Goal: Information Seeking & Learning: Find specific fact

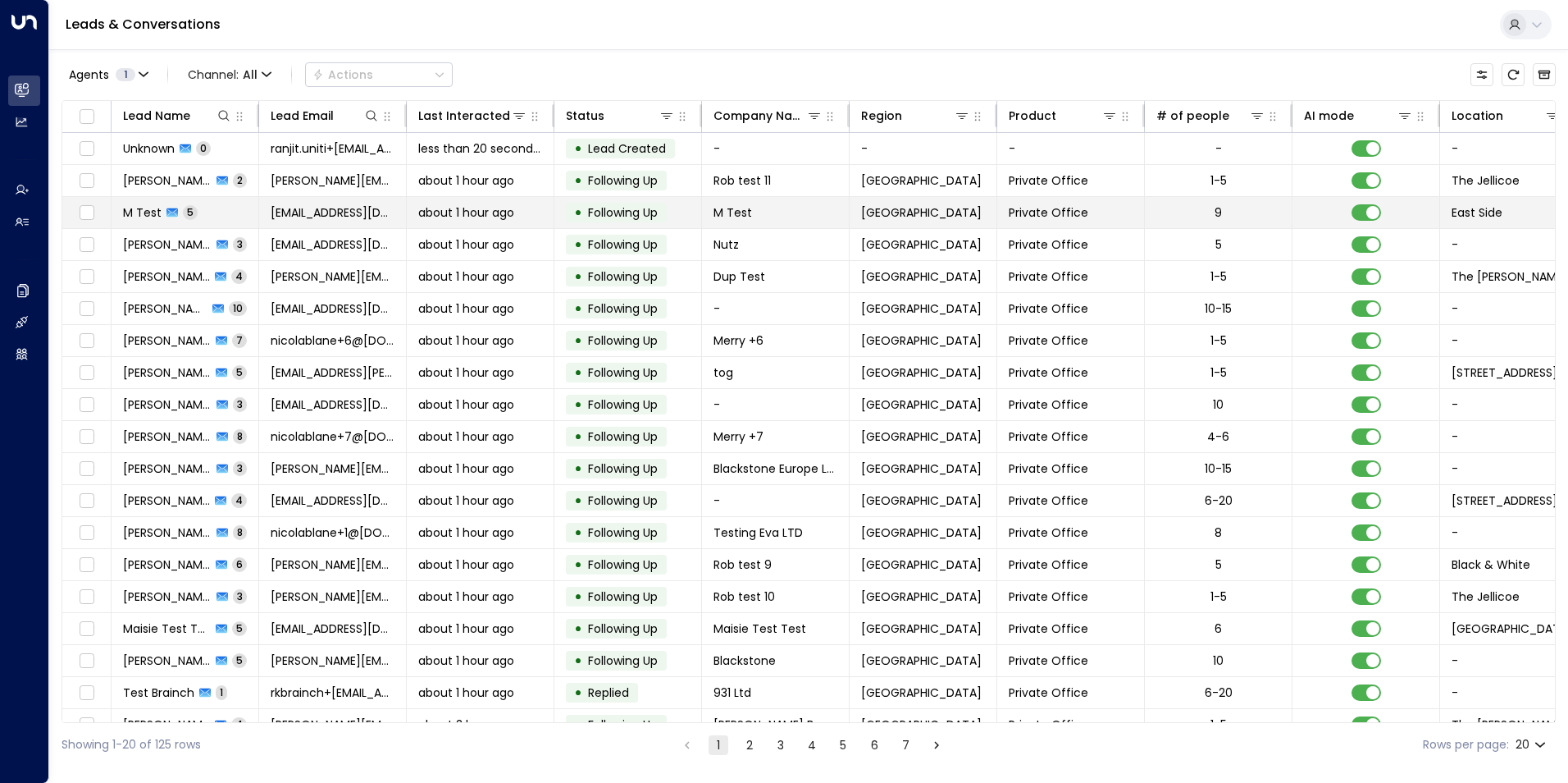
click at [131, 207] on span "M Test" at bounding box center [142, 213] width 39 height 17
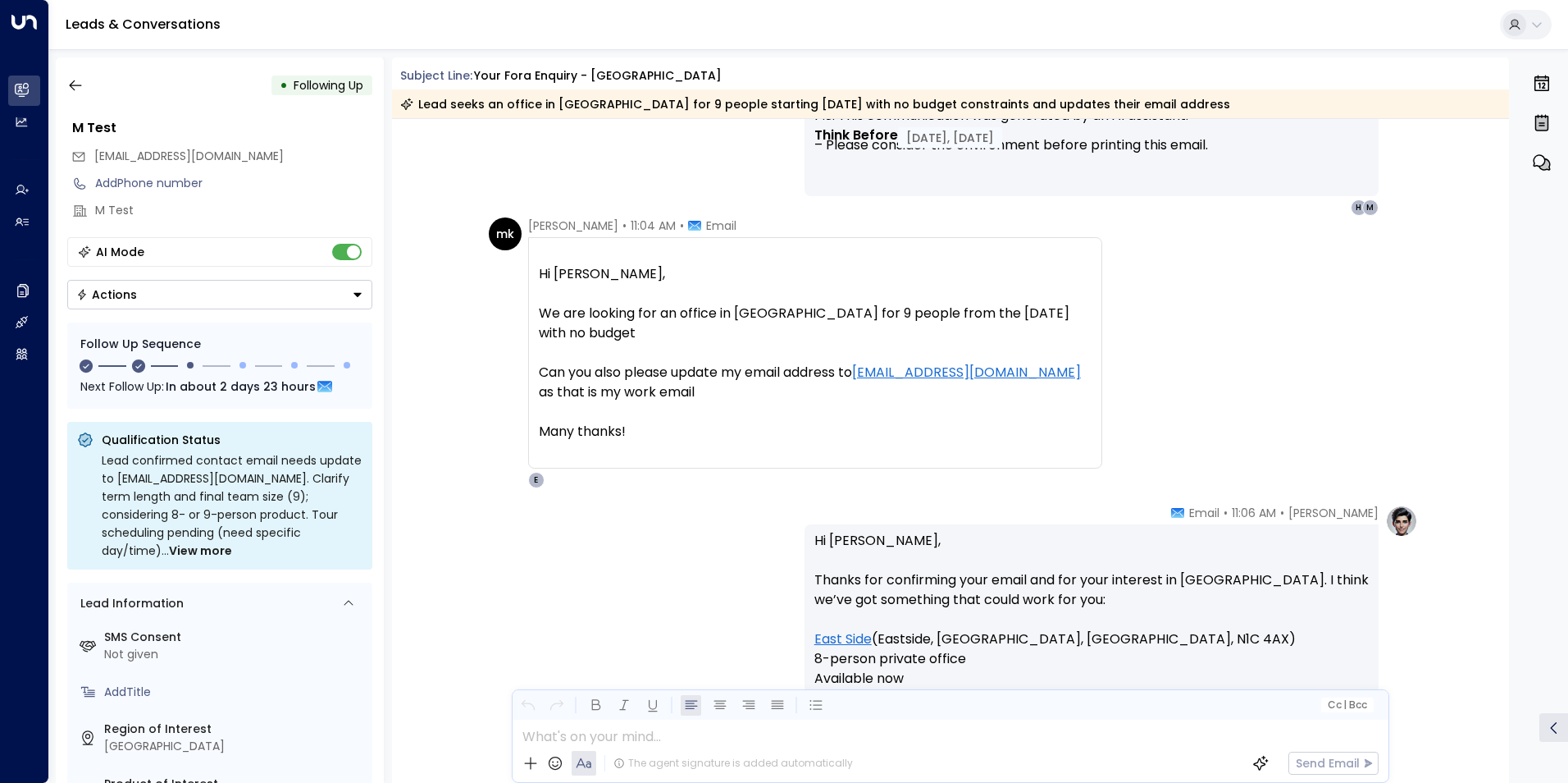
scroll to position [1019, 0]
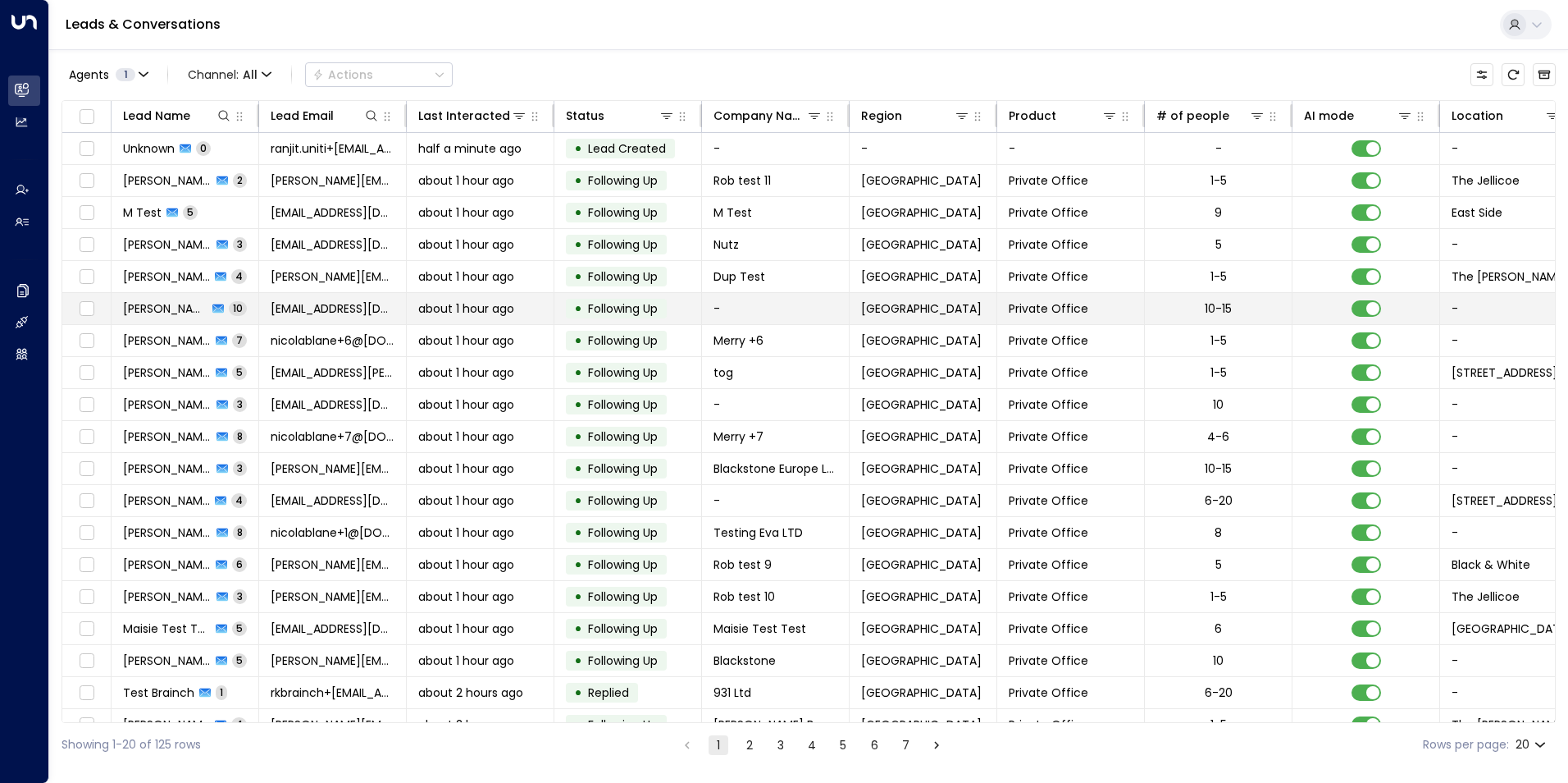
click at [184, 310] on span "[PERSON_NAME] [PERSON_NAME]" at bounding box center [164, 308] width 84 height 17
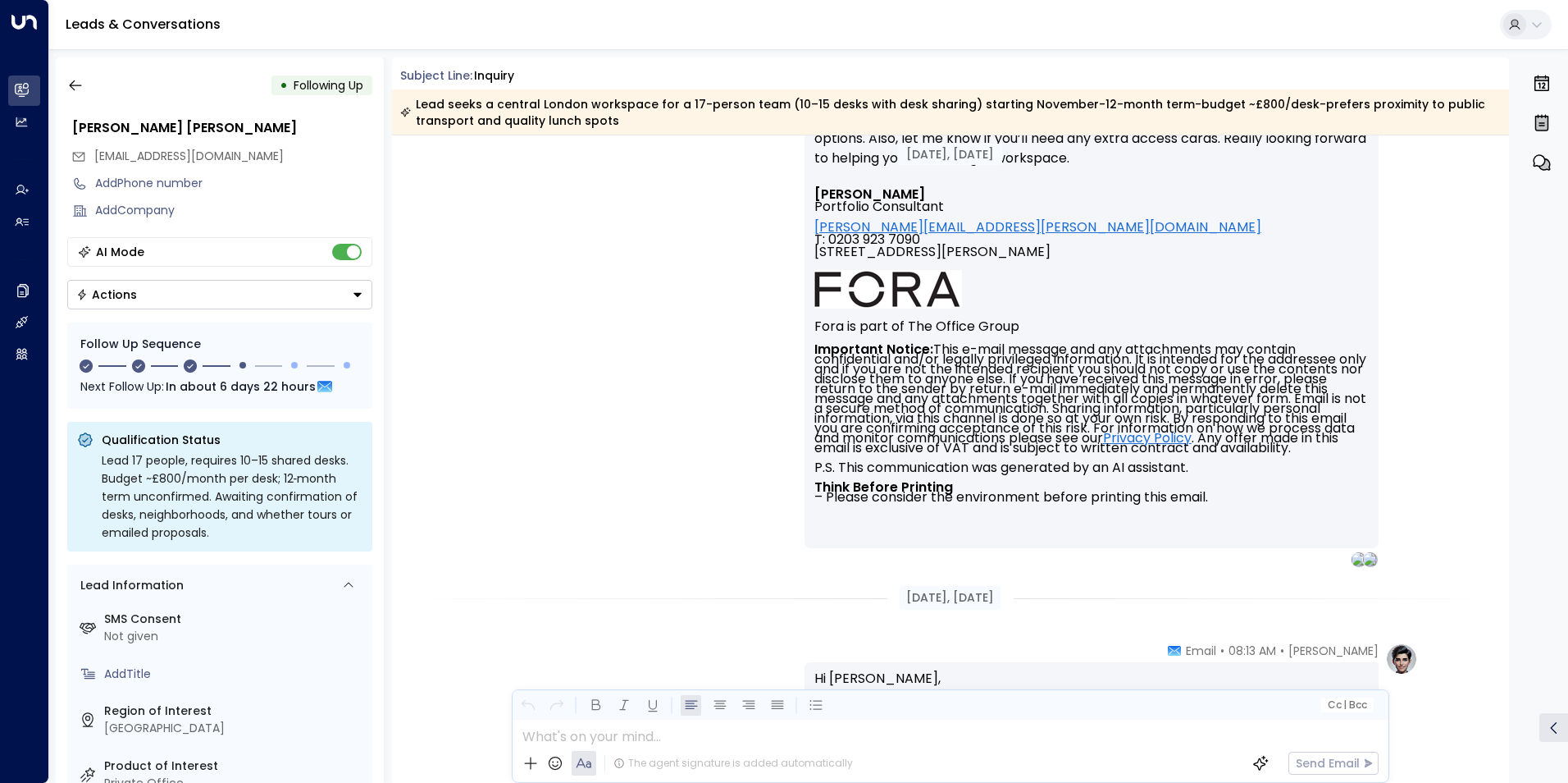
scroll to position [3382, 0]
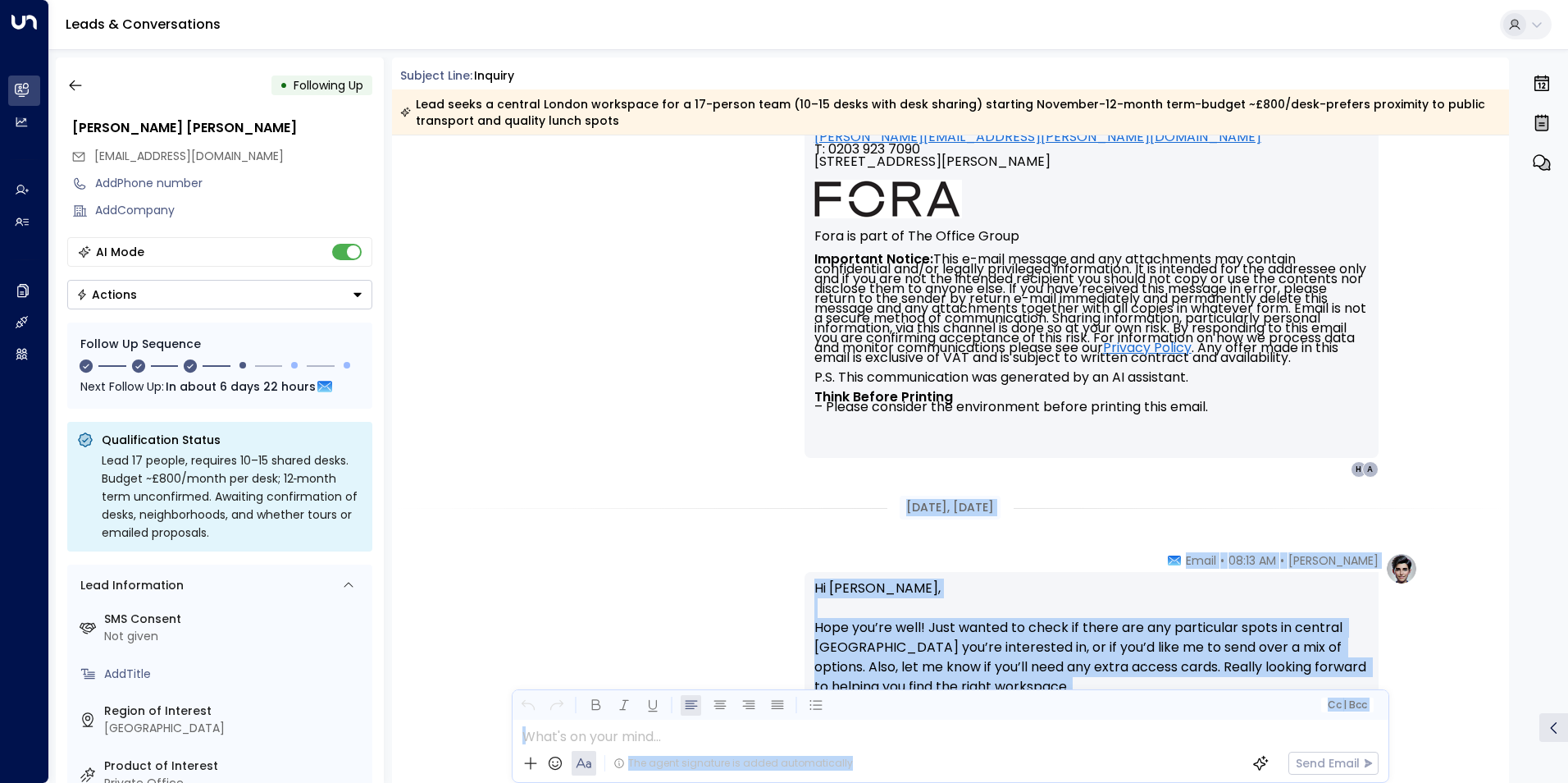
drag, startPoint x: 1510, startPoint y: 574, endPoint x: 1520, endPoint y: 254, distance: 320.2
click at [1520, 254] on div "• Following Up [PERSON_NAME] [PERSON_NAME] [EMAIL_ADDRESS][DOMAIN_NAME] Add Pho…" at bounding box center [812, 420] width 1513 height 725
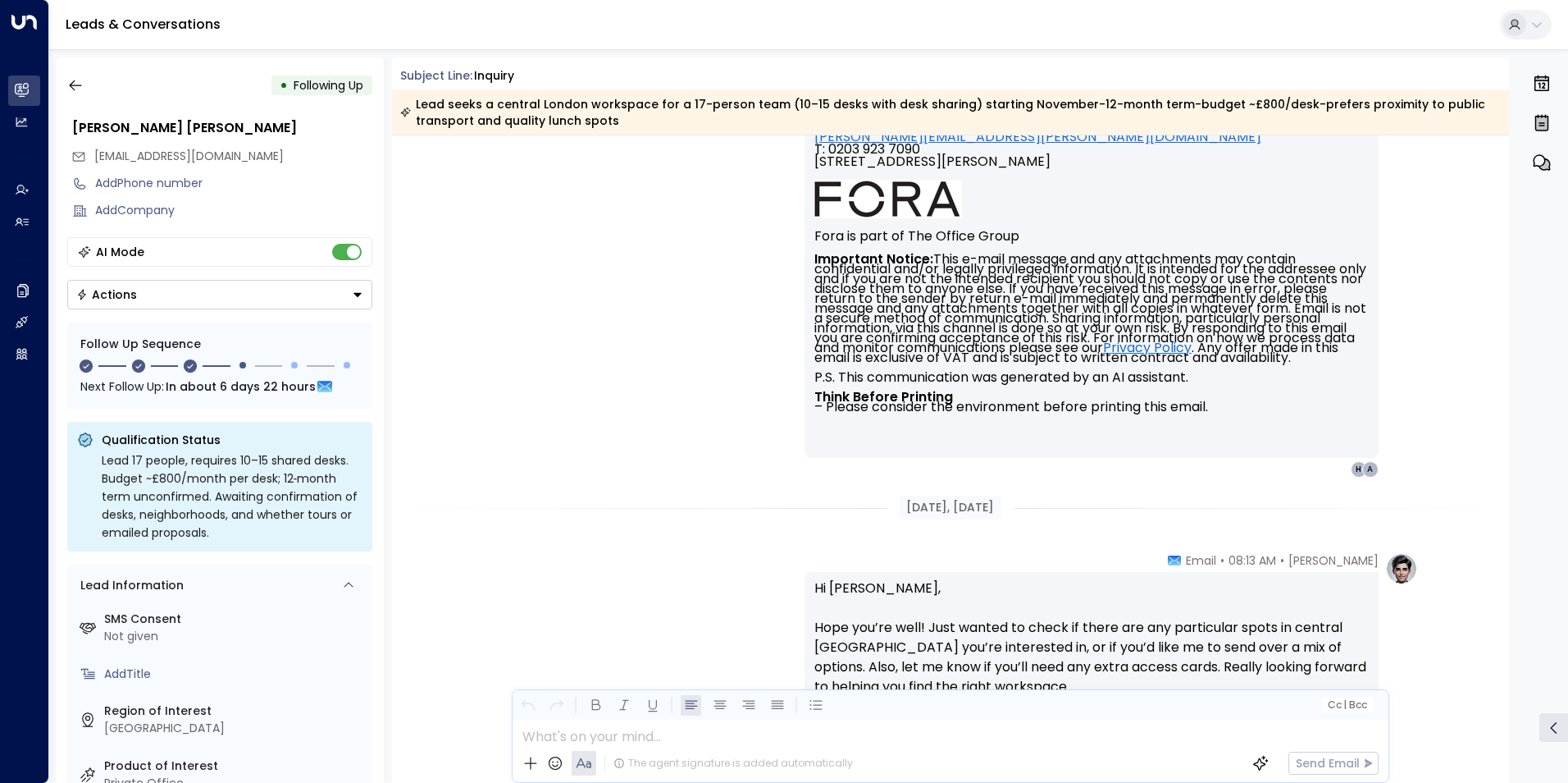
drag, startPoint x: 1520, startPoint y: 254, endPoint x: 1469, endPoint y: 367, distance: 124.0
click at [1469, 367] on div "[PERSON_NAME] • 08:13 AM • Email Hi [PERSON_NAME], Great to hear you’re plannin…" at bounding box center [951, 126] width 1118 height 701
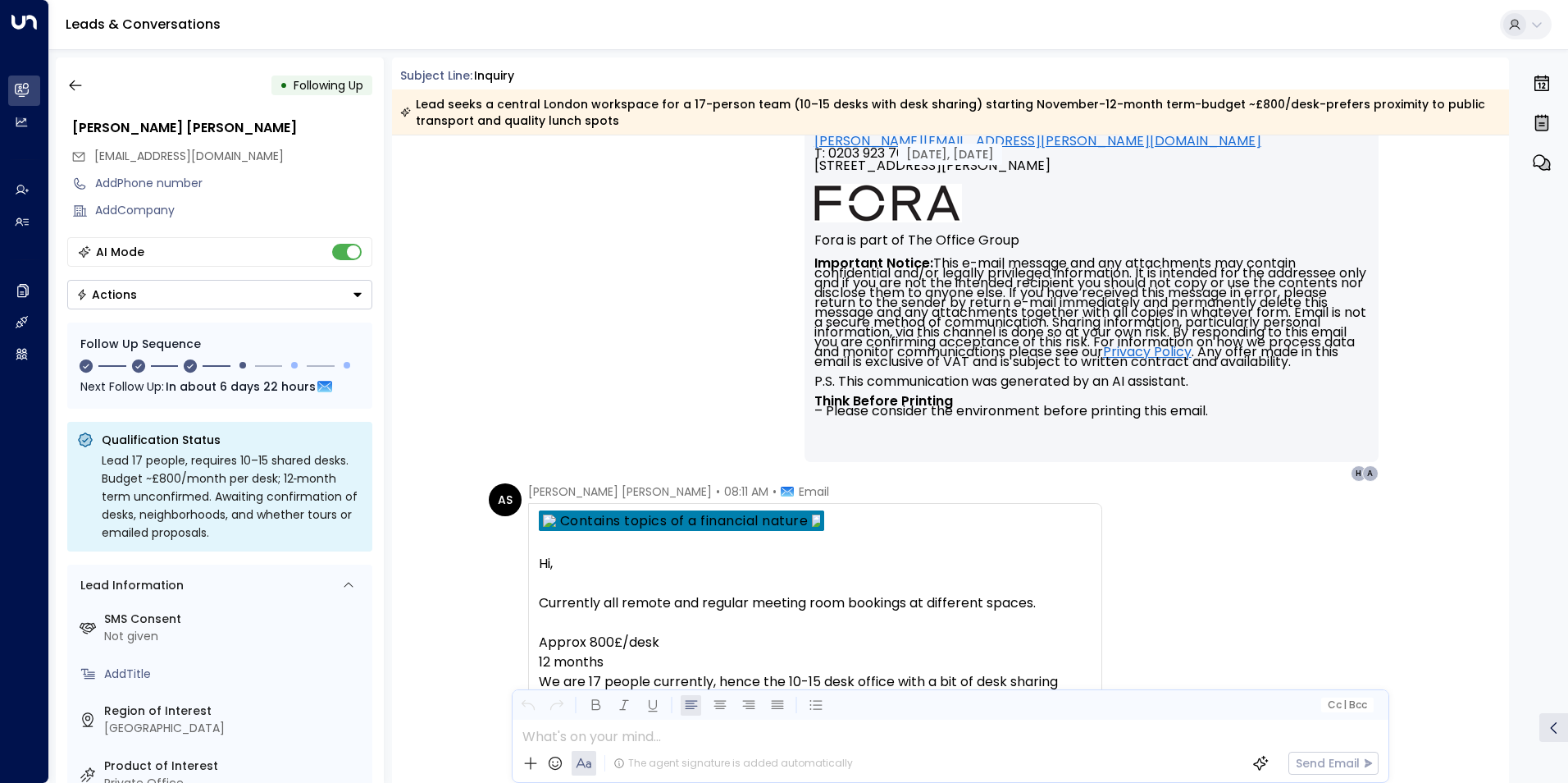
scroll to position [2472, 0]
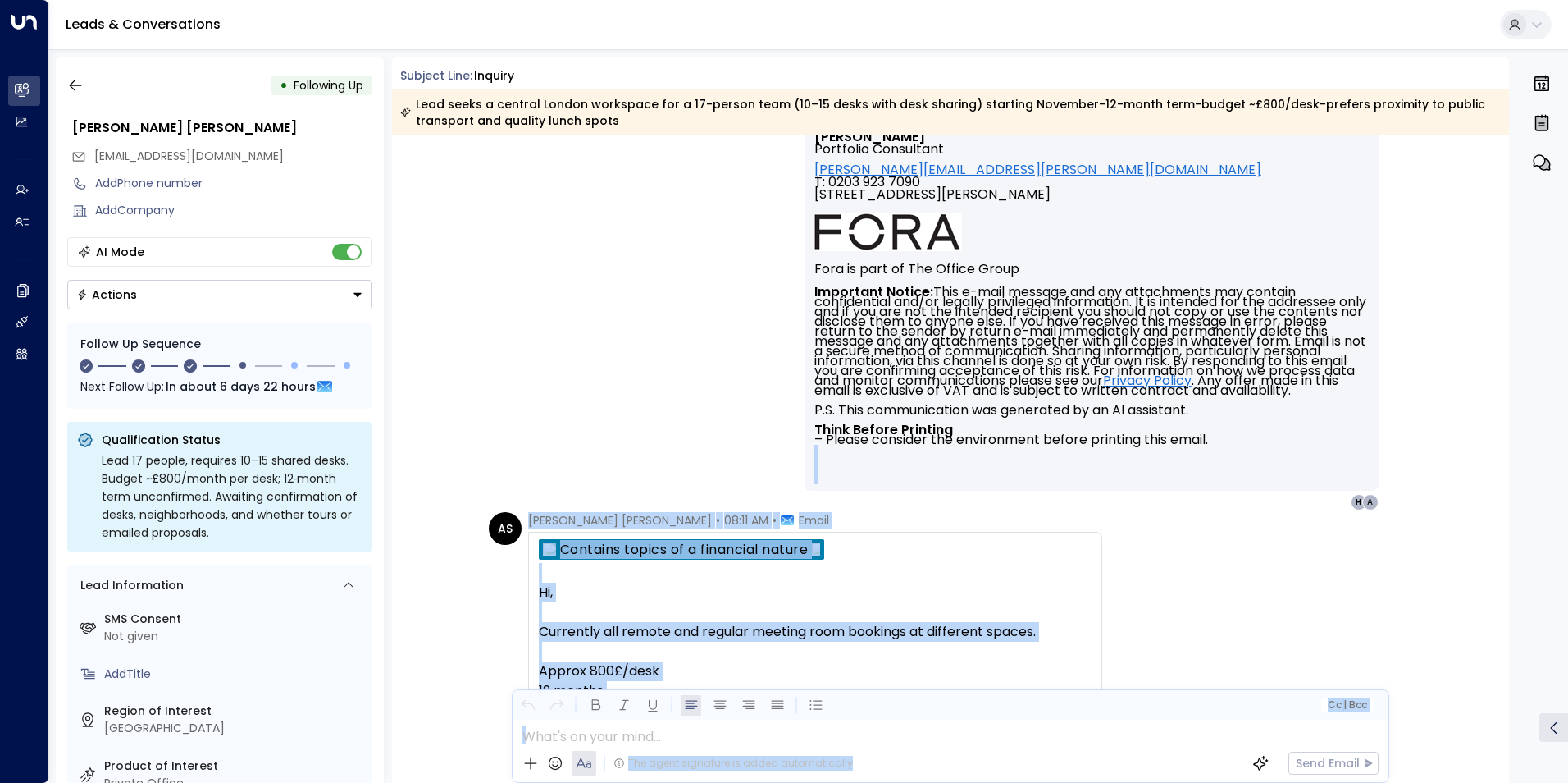
drag, startPoint x: 1503, startPoint y: 445, endPoint x: 1497, endPoint y: 190, distance: 255.1
click at [1500, 194] on div "[PERSON_NAME] • 08:07 AM • Email Hi [PERSON_NAME], Lovely to hear you’re thinki…" at bounding box center [951, 130] width 1118 height 761
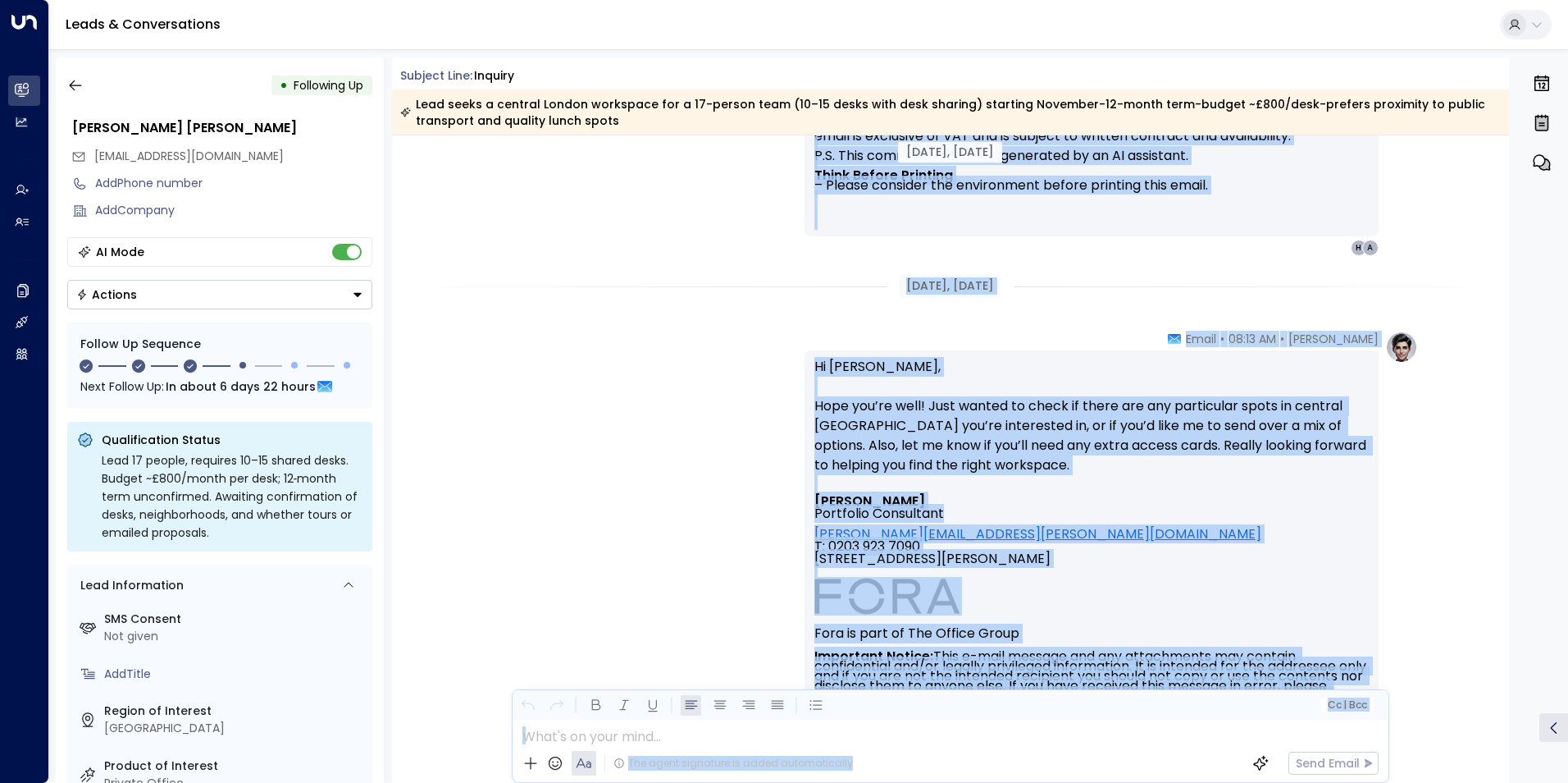
scroll to position [4183, 0]
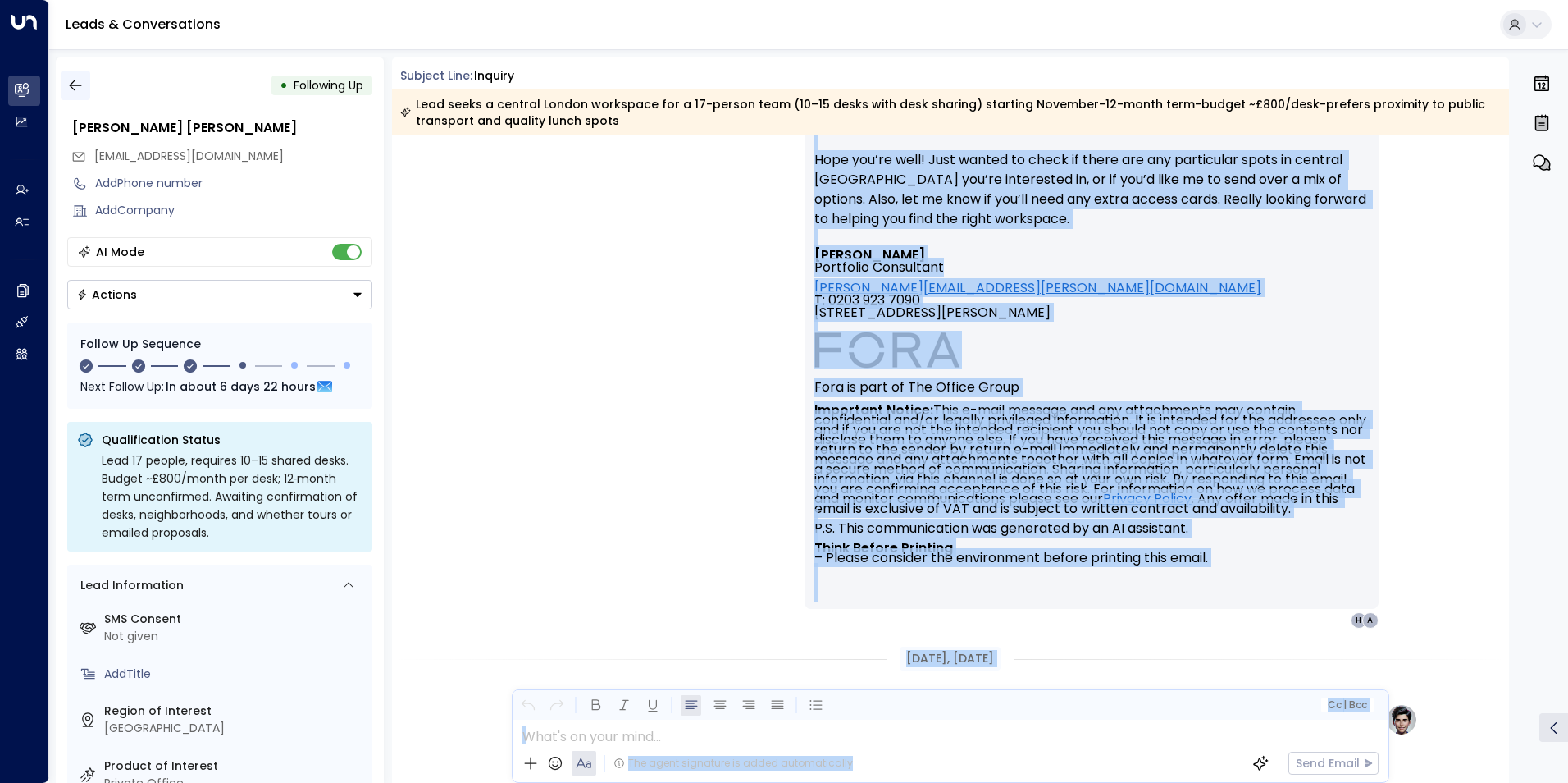
click at [70, 84] on icon "button" at bounding box center [75, 85] width 17 height 17
